Goal: Find specific page/section: Find specific page/section

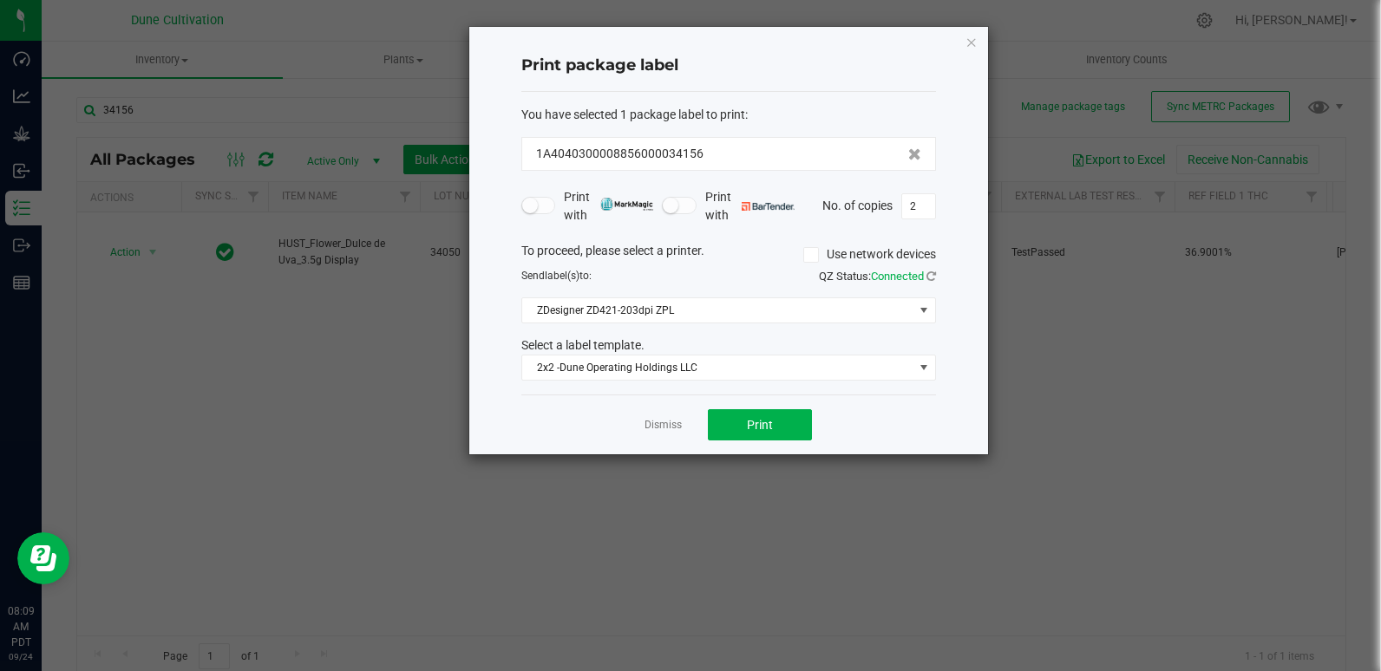
click at [671, 434] on app-cancel-button "Dismiss" at bounding box center [663, 425] width 37 height 18
click at [671, 428] on link "Dismiss" at bounding box center [663, 425] width 37 height 15
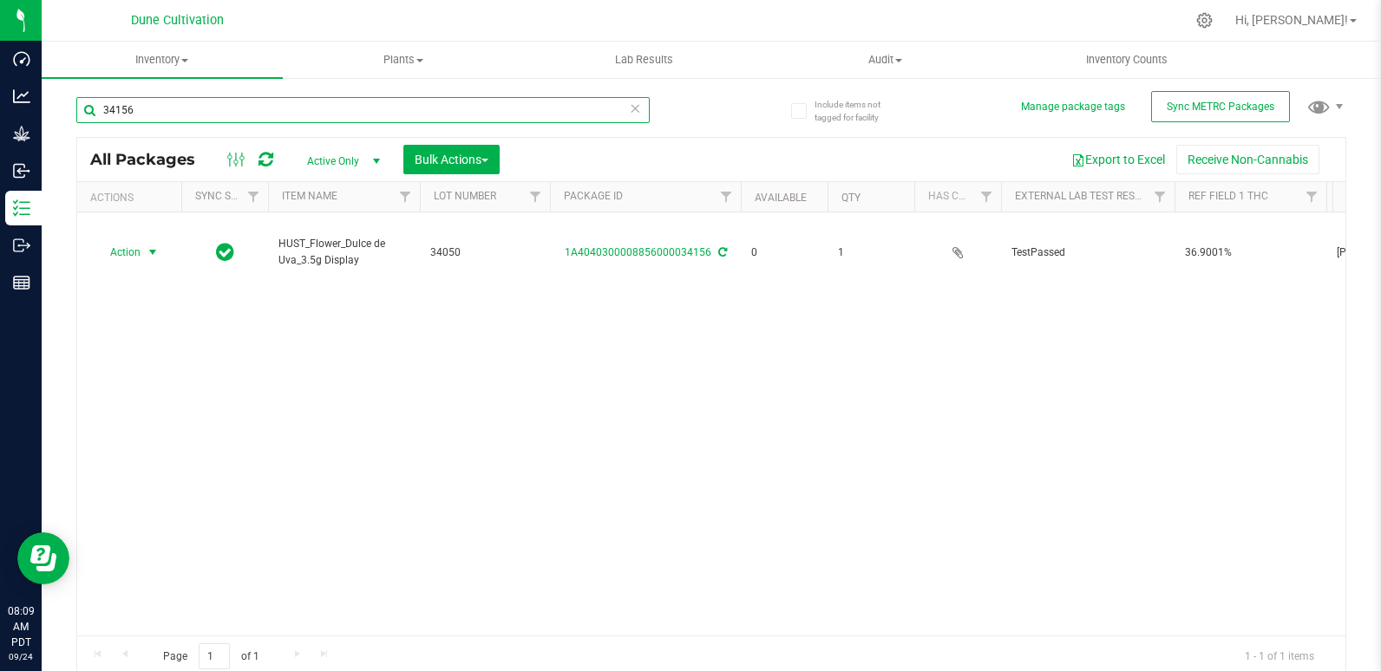
click at [248, 119] on input "34156" at bounding box center [362, 110] width 573 height 26
type input "30238"
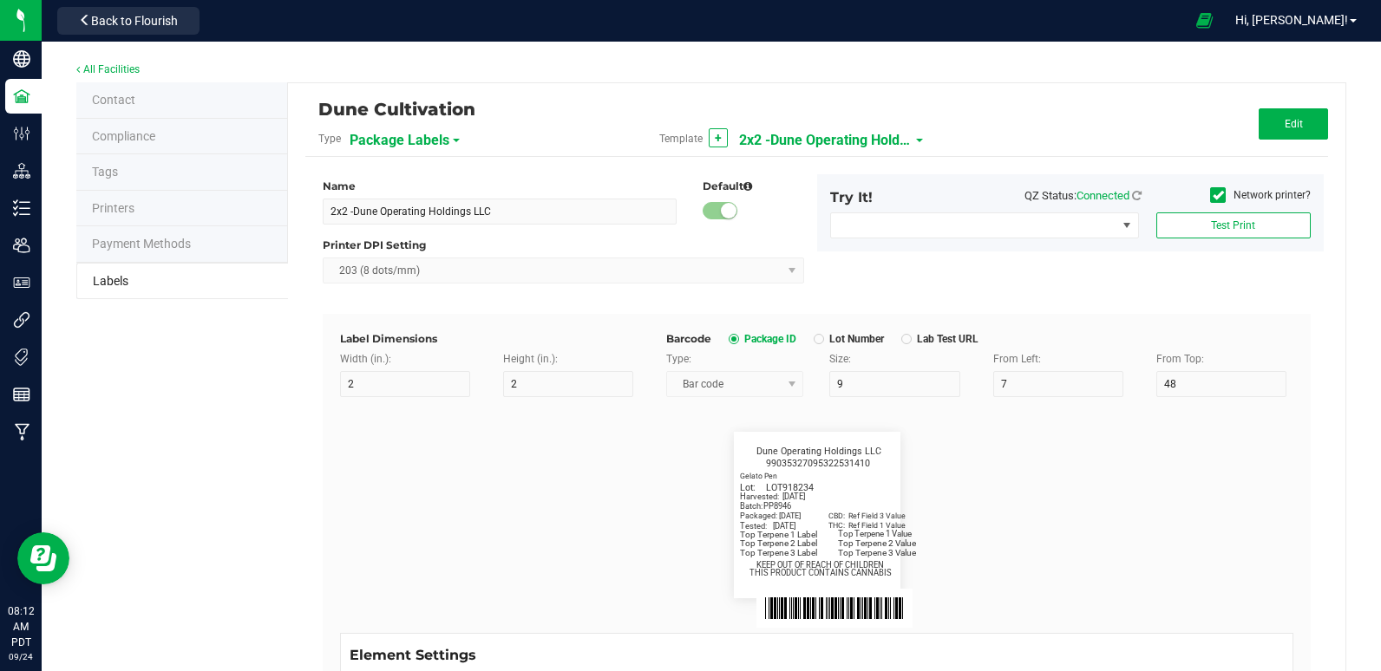
scroll to position [69, 0]
